Goal: Find specific page/section: Find specific page/section

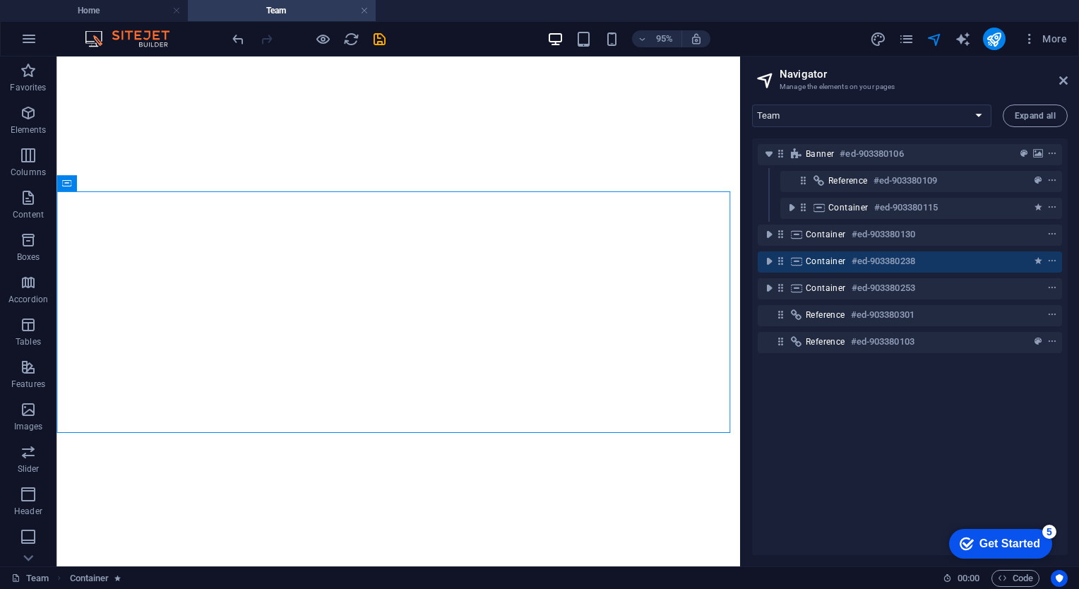
click at [407, 11] on ul "Home Team" at bounding box center [539, 10] width 1079 height 21
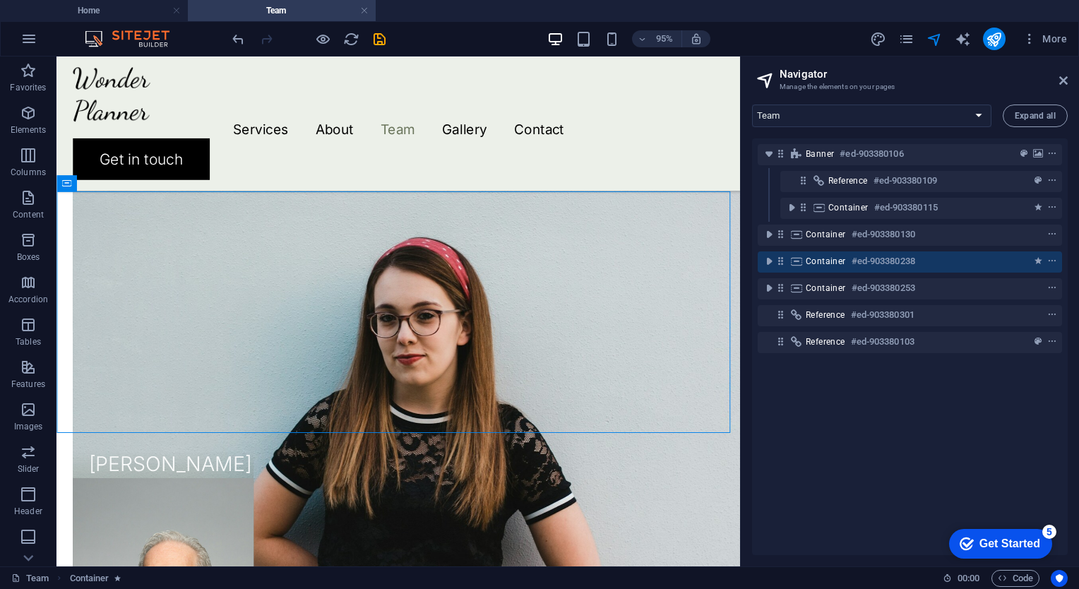
click at [407, 11] on ul "Home Team" at bounding box center [539, 10] width 1079 height 21
click at [131, 18] on li "Home" at bounding box center [94, 10] width 188 height 21
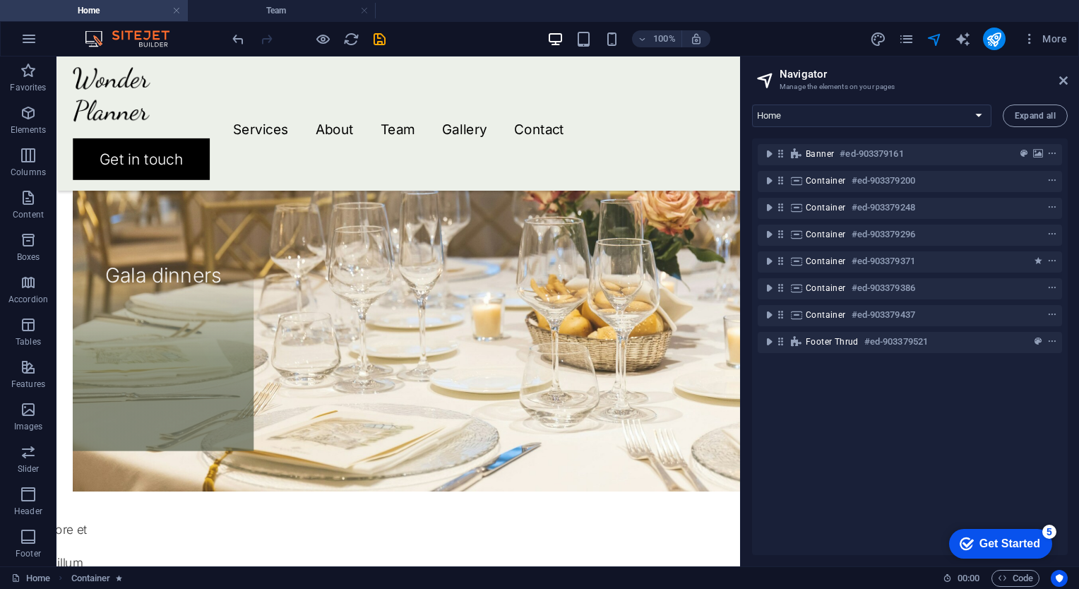
scroll to position [2174, 0]
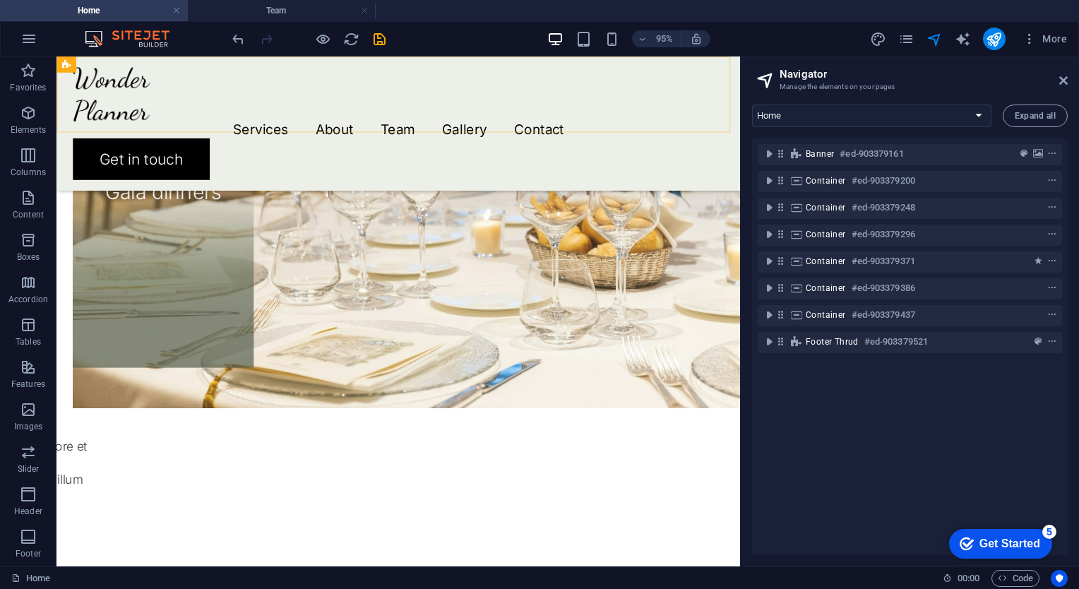
click at [313, 126] on div "Menu Services About Team Gallery Contact Get in touch" at bounding box center [415, 126] width 719 height 141
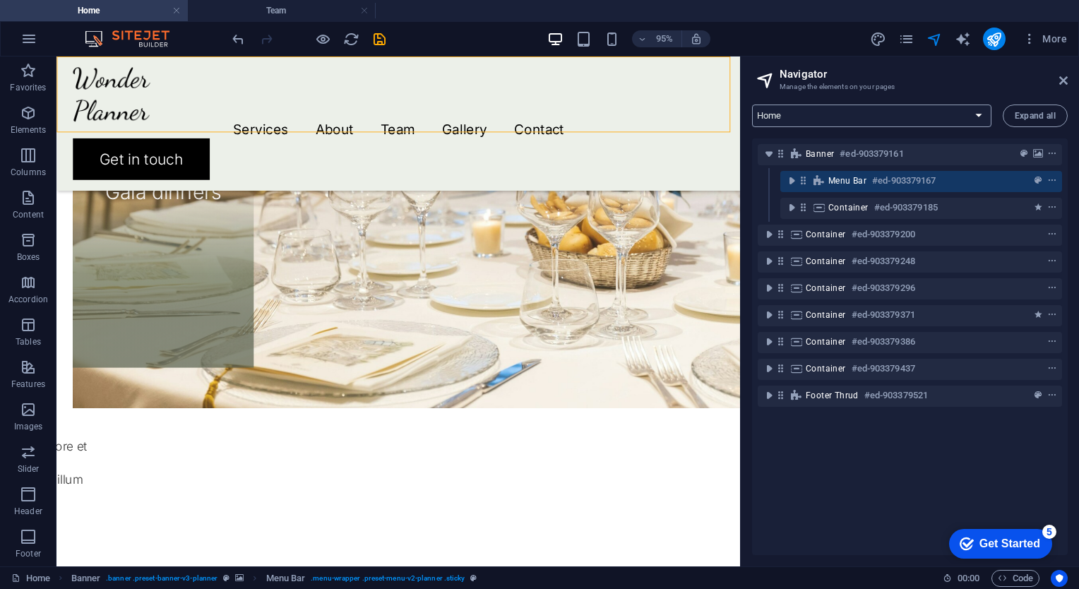
click at [979, 116] on select "Home Services About Team Gallery Contact Legal Notice Privacy" at bounding box center [871, 115] width 239 height 23
click at [752, 104] on select "Home Services About Team Gallery Contact Legal Notice Privacy" at bounding box center [871, 115] width 239 height 23
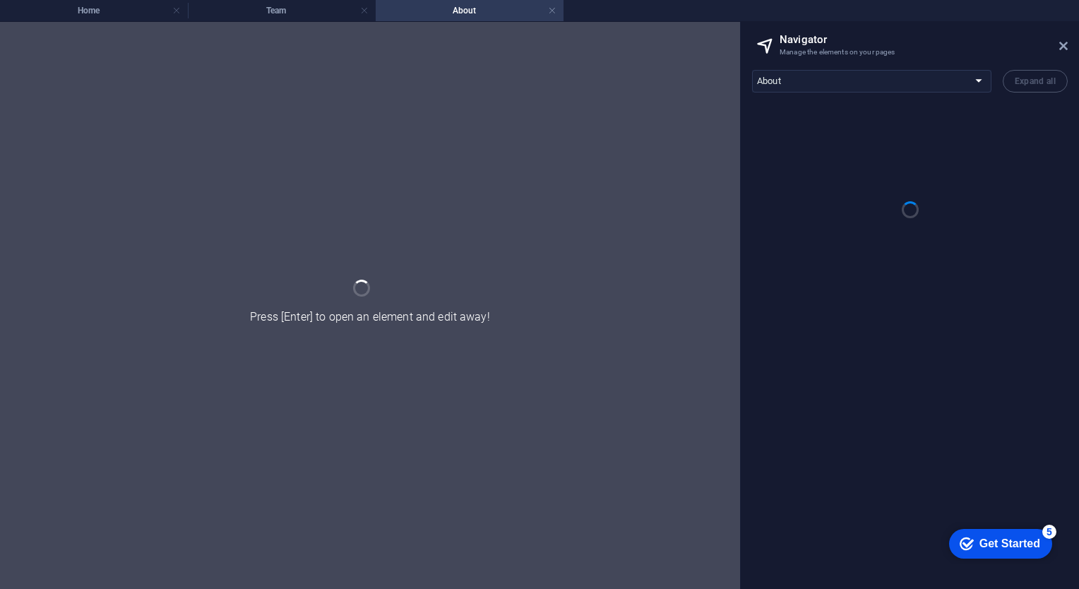
scroll to position [0, 0]
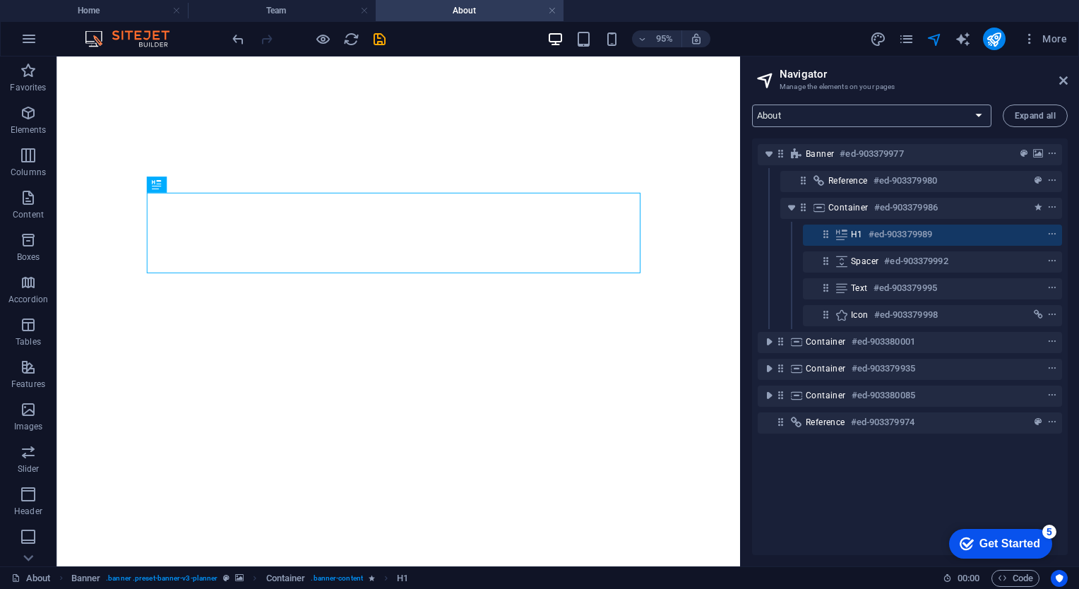
click at [975, 116] on select "Home Services About Team Gallery Contact Legal Notice Privacy" at bounding box center [871, 115] width 239 height 23
click at [752, 104] on select "Home Services About Team Gallery Contact Legal Notice Privacy" at bounding box center [871, 115] width 239 height 23
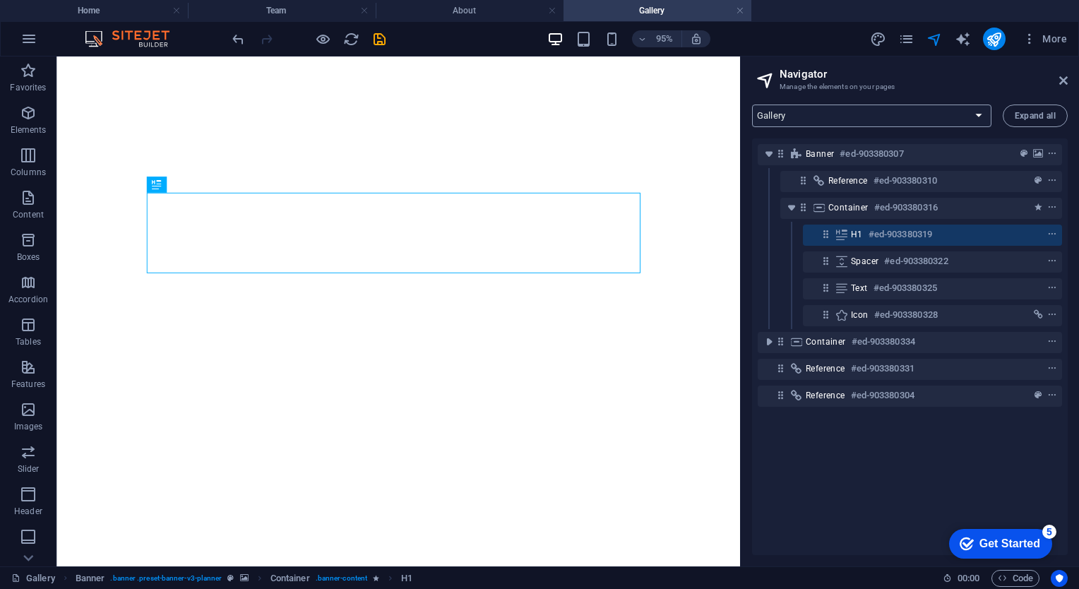
click at [978, 117] on select "Home Services About Team Gallery Contact Legal Notice Privacy" at bounding box center [871, 115] width 239 height 23
select select "16962465-en"
click at [752, 104] on select "Home Services About Team Gallery Contact Legal Notice Privacy" at bounding box center [871, 115] width 239 height 23
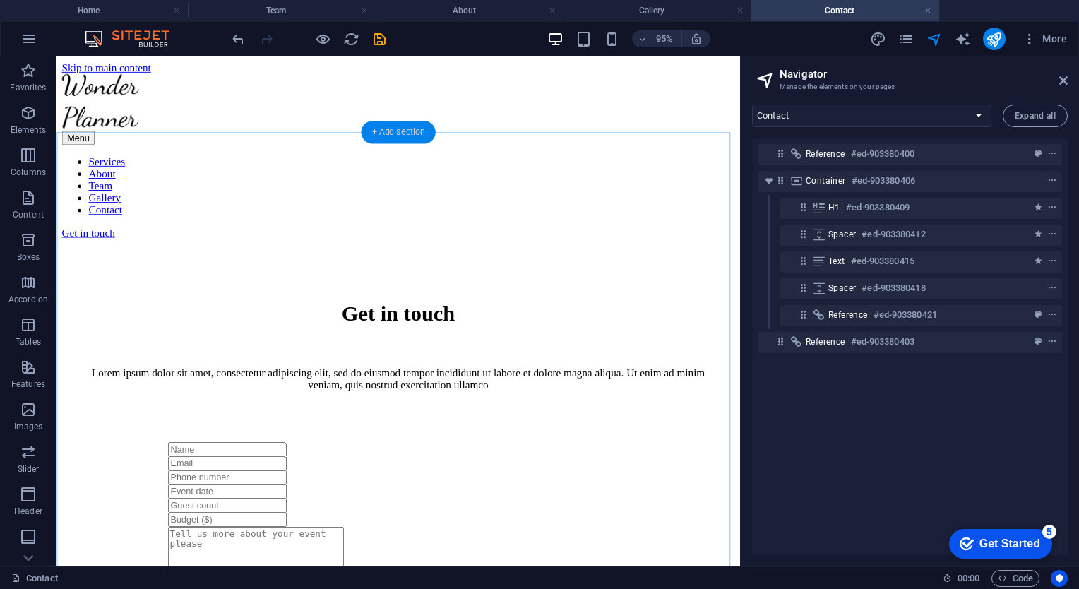
click at [378, 131] on div "+ Add section" at bounding box center [398, 132] width 74 height 23
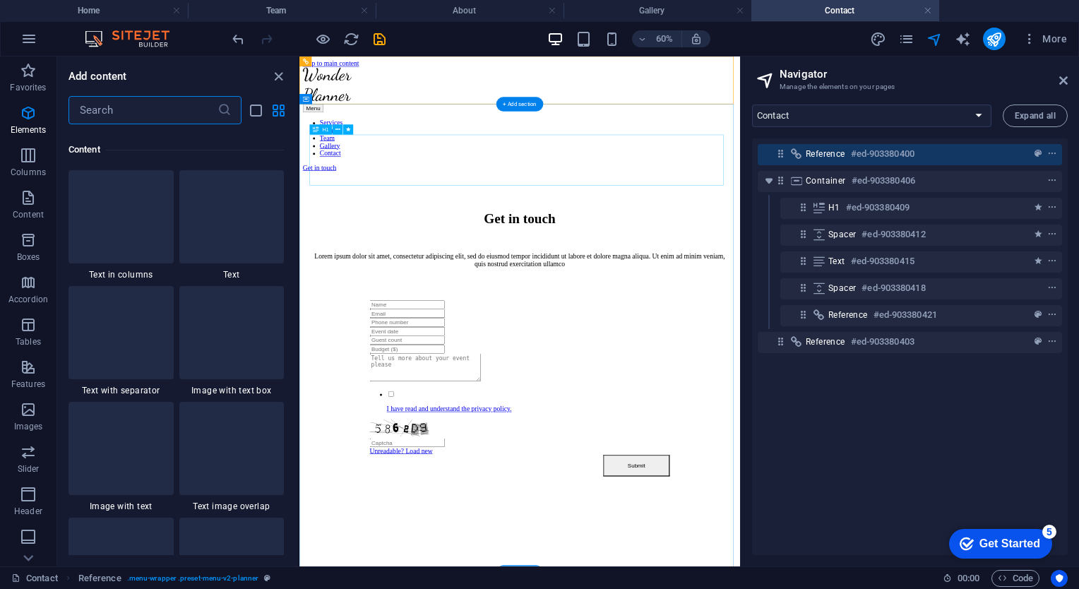
scroll to position [2470, 0]
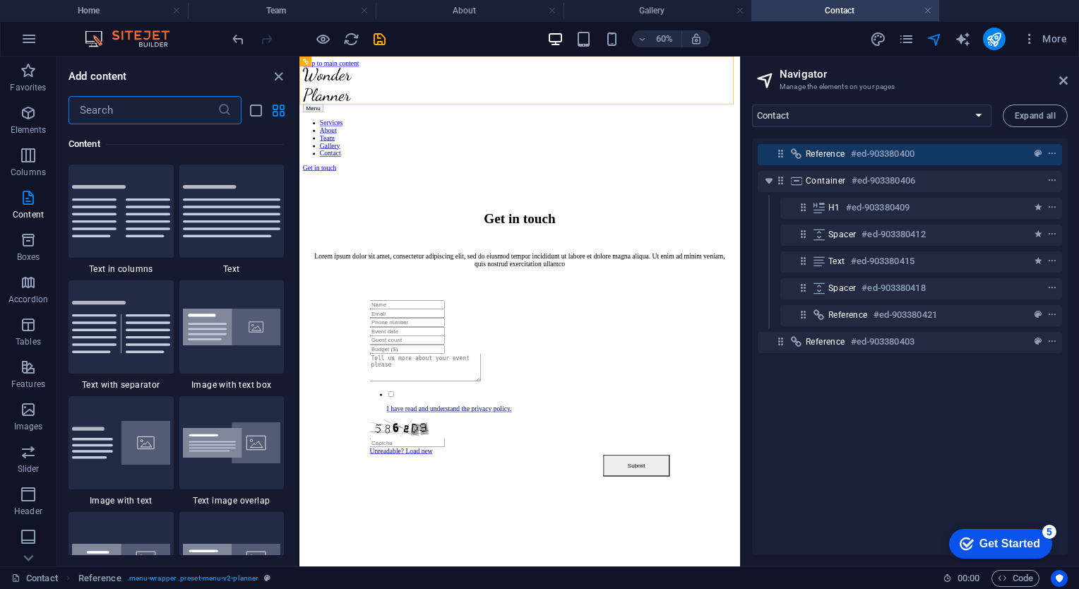
click at [116, 124] on div "Content" at bounding box center [175, 144] width 215 height 40
click at [121, 118] on input "text" at bounding box center [142, 110] width 149 height 28
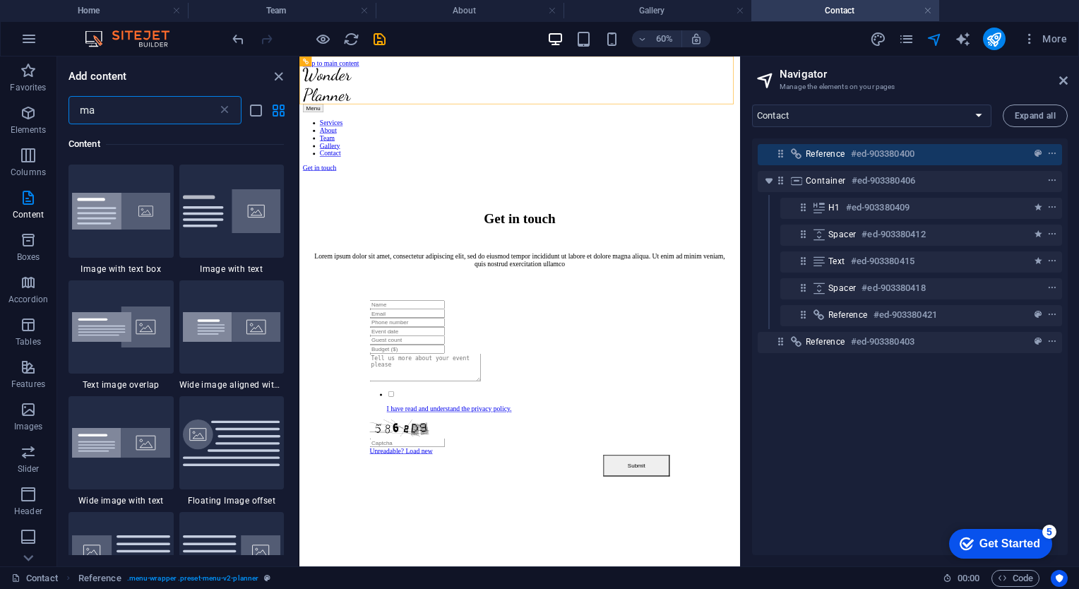
type input "map"
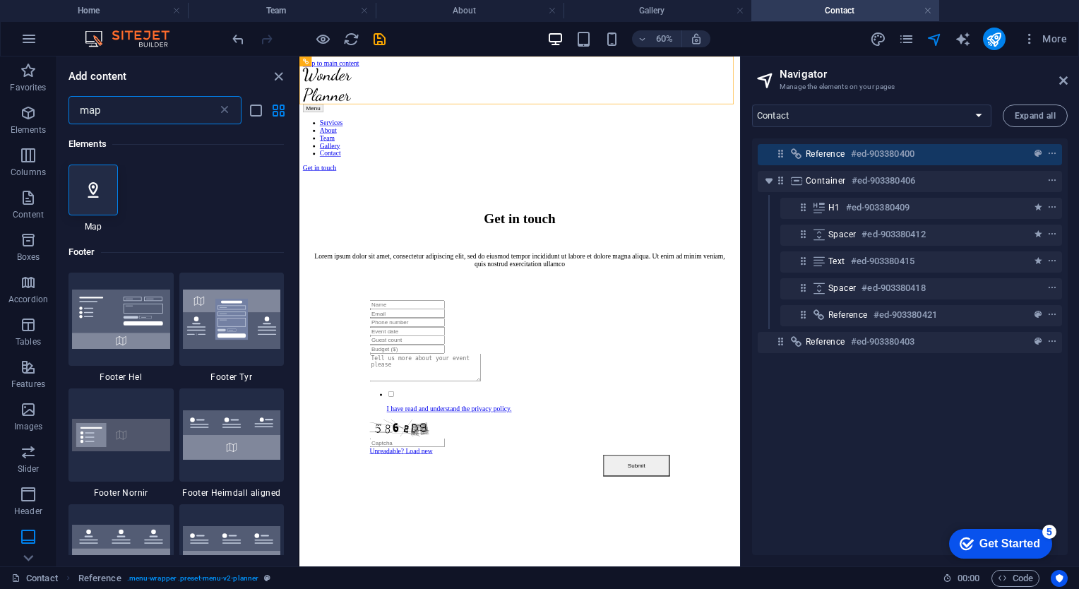
scroll to position [0, 0]
click at [96, 183] on icon at bounding box center [93, 190] width 18 height 18
select select "1"
